Goal: Find specific page/section: Find specific page/section

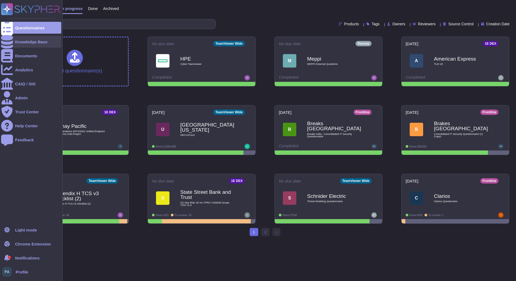
click at [9, 39] on icon at bounding box center [7, 41] width 12 height 13
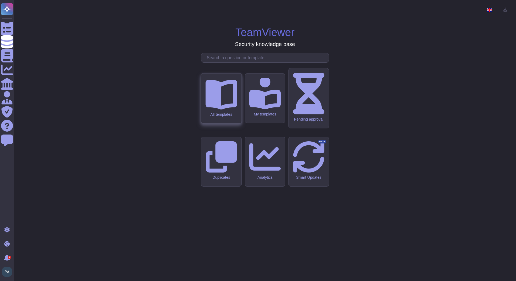
click at [221, 117] on div "All templates" at bounding box center [221, 114] width 32 height 5
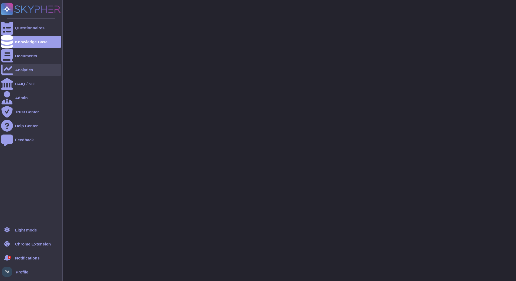
click at [33, 75] on div "Analytics" at bounding box center [31, 70] width 60 height 12
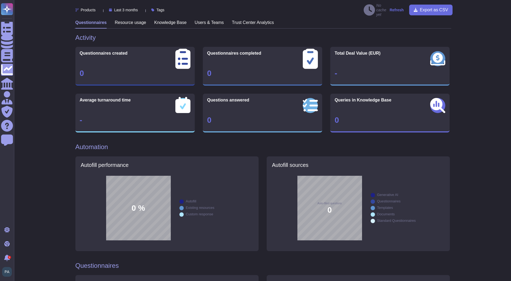
click at [176, 22] on h3 "Knowledge Base" at bounding box center [170, 22] width 32 height 5
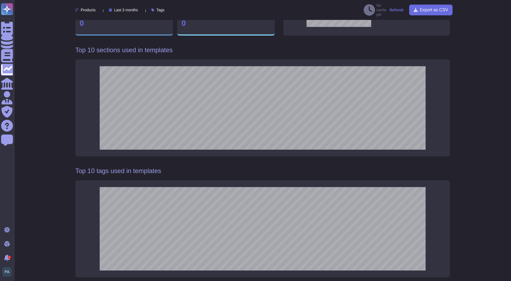
scroll to position [135, 0]
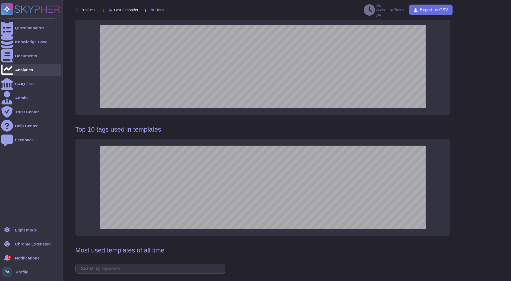
click at [2, 72] on div at bounding box center [7, 70] width 12 height 12
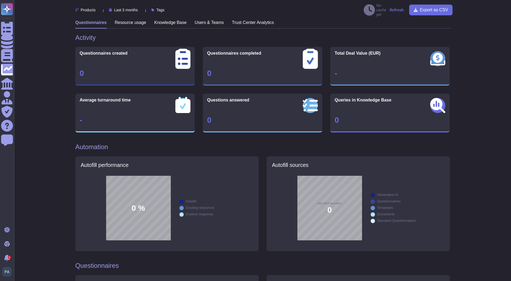
click at [135, 20] on h3 "Resource usage" at bounding box center [131, 22] width 32 height 5
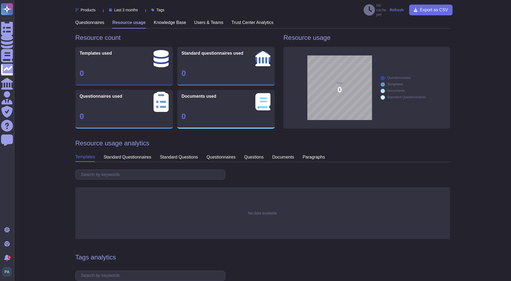
click at [158, 20] on h3 "Knowledge Base" at bounding box center [170, 22] width 32 height 5
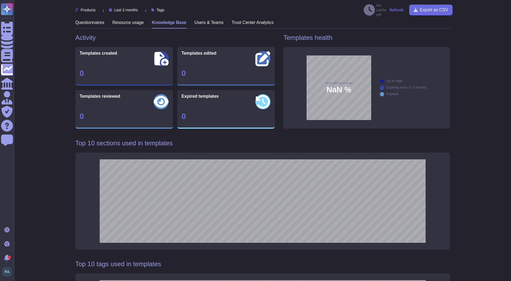
click at [200, 20] on h3 "Users & Teams" at bounding box center [209, 22] width 29 height 5
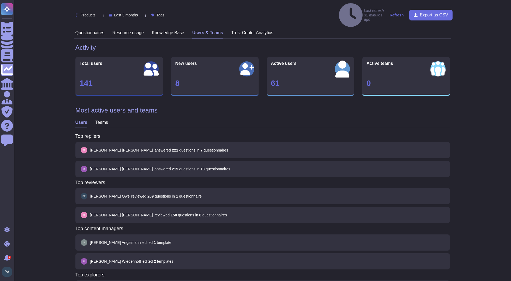
click at [178, 30] on h3 "Knowledge Base" at bounding box center [168, 32] width 32 height 5
